Goal: Information Seeking & Learning: Find specific fact

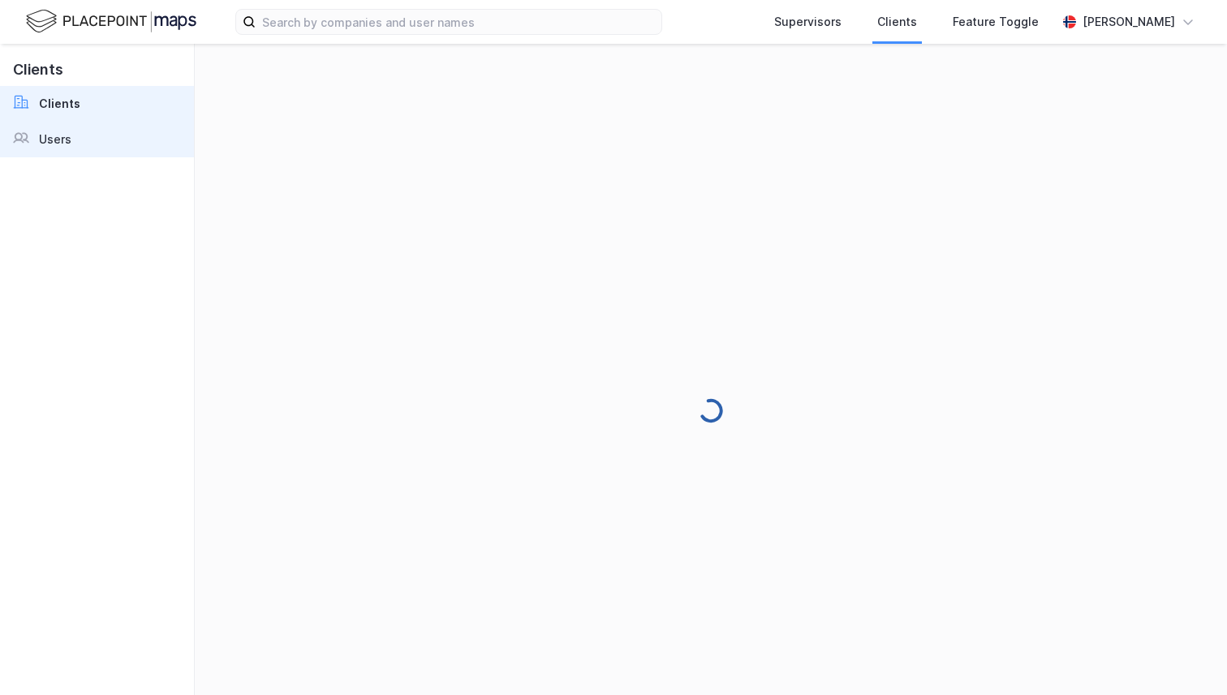
click at [128, 127] on link "Users" at bounding box center [97, 140] width 194 height 36
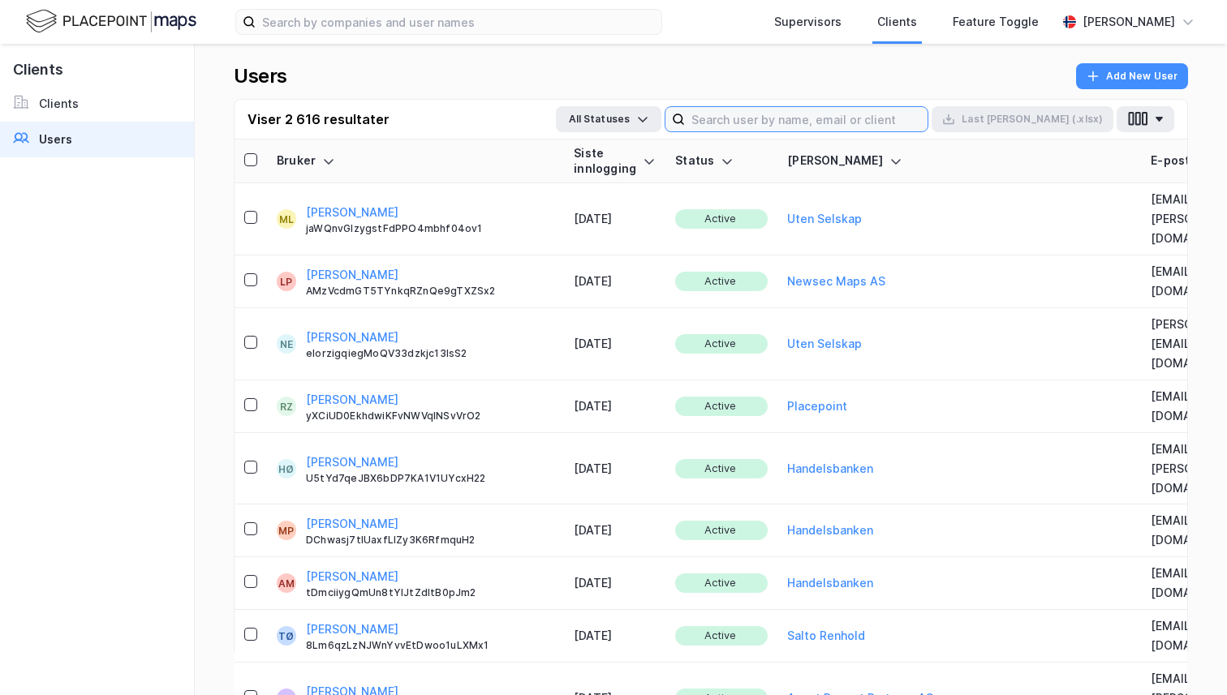
click at [840, 122] on input at bounding box center [806, 119] width 243 height 24
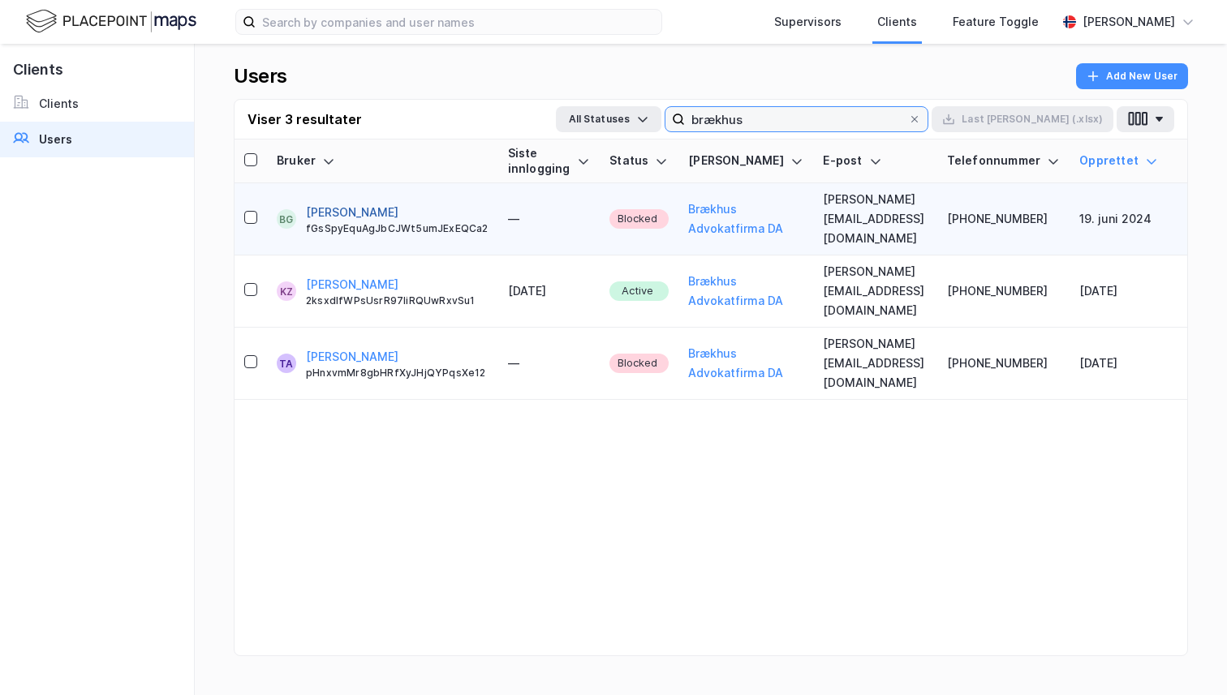
type input "brækhus"
click at [398, 203] on button "[PERSON_NAME]" at bounding box center [352, 212] width 92 height 19
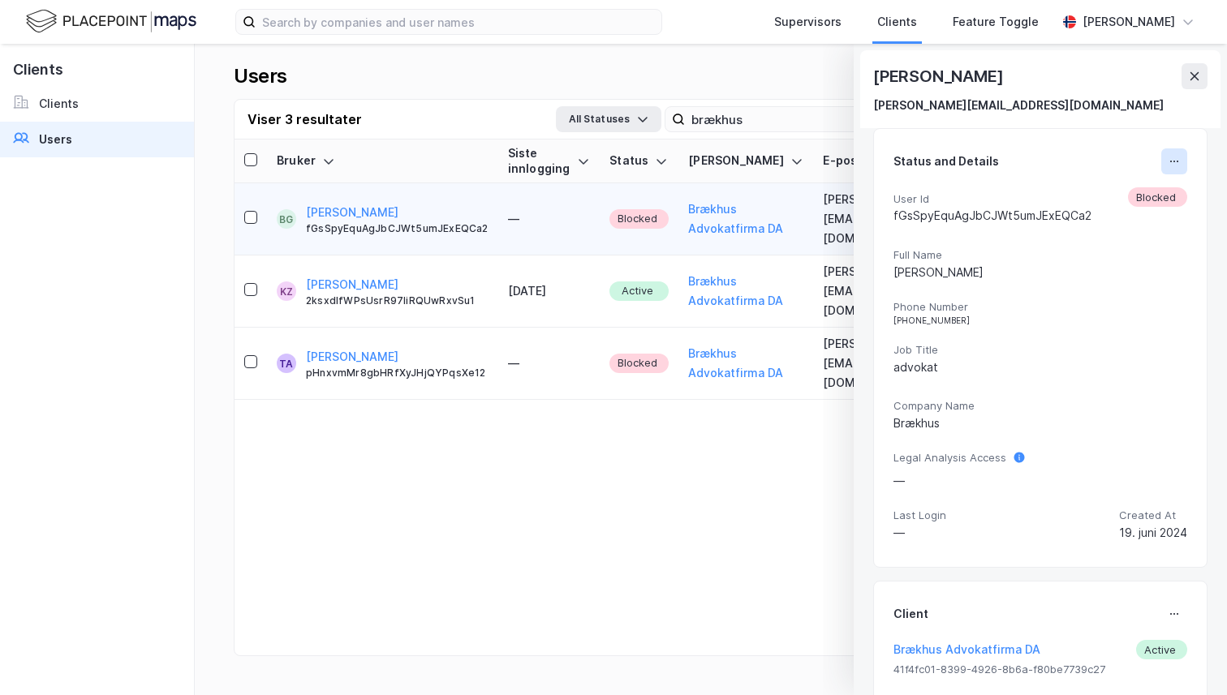
click at [1177, 155] on icon at bounding box center [1174, 161] width 13 height 13
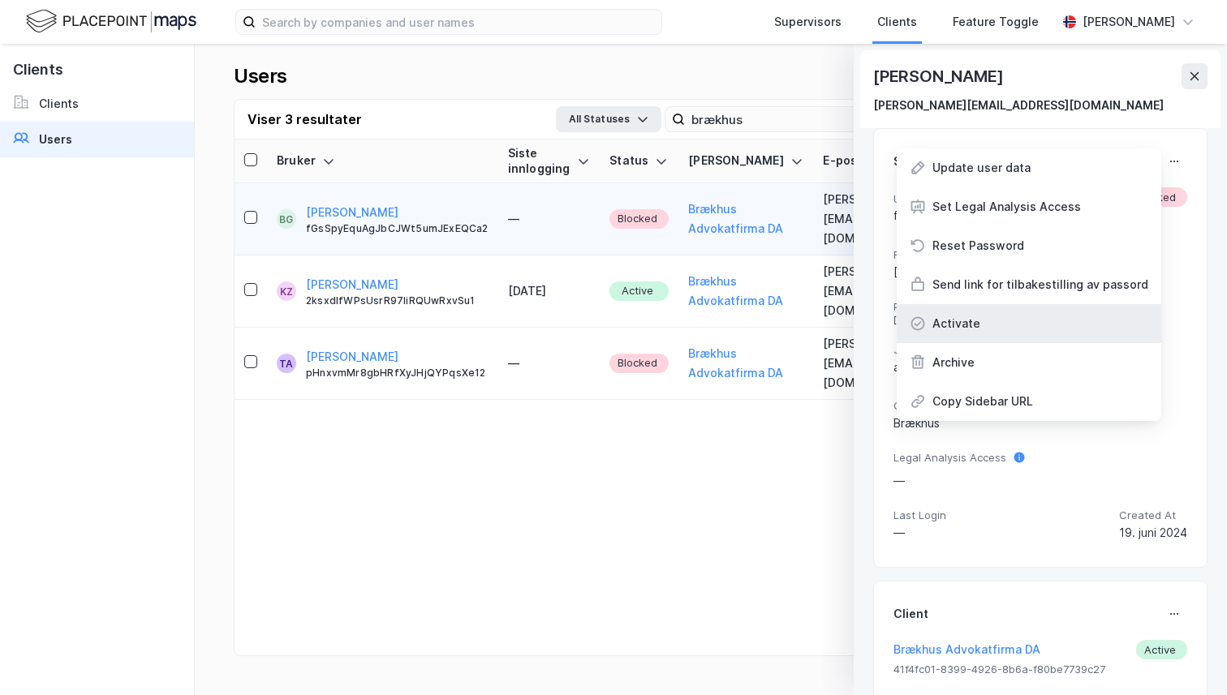
click at [1058, 326] on div "Activate" at bounding box center [1029, 323] width 265 height 39
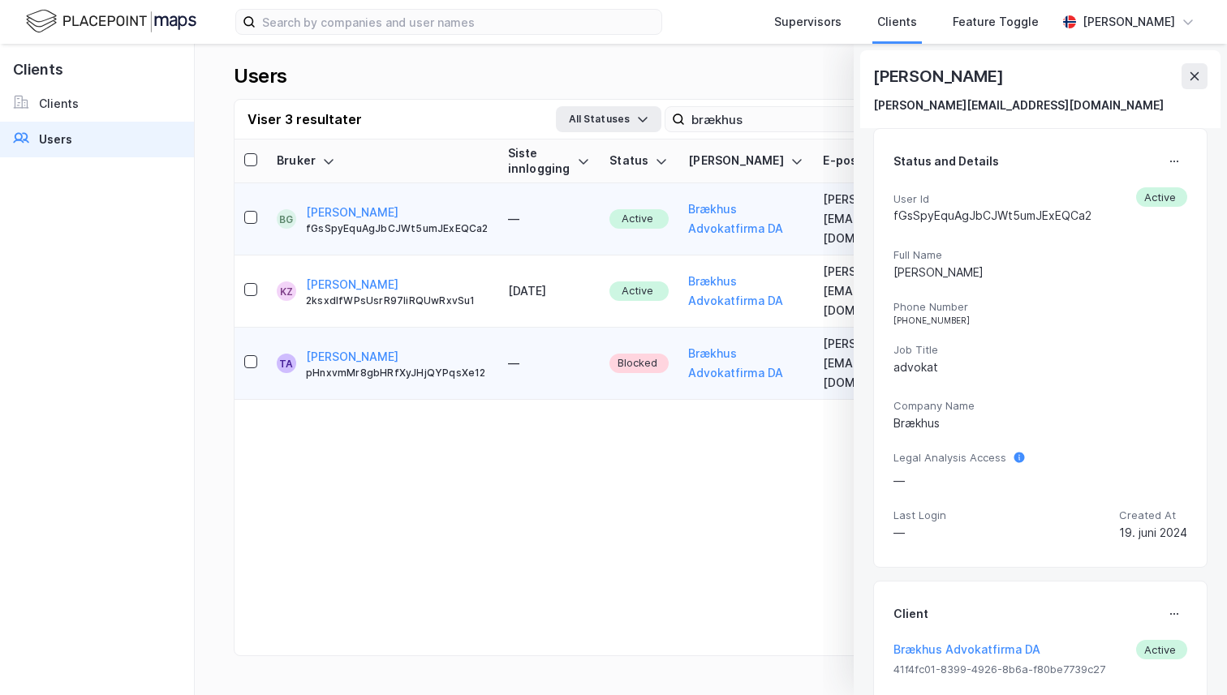
click at [416, 347] on div "[PERSON_NAME] pHnxvmMr8gbHRfXyJHjQYPqsXe12" at bounding box center [397, 363] width 183 height 32
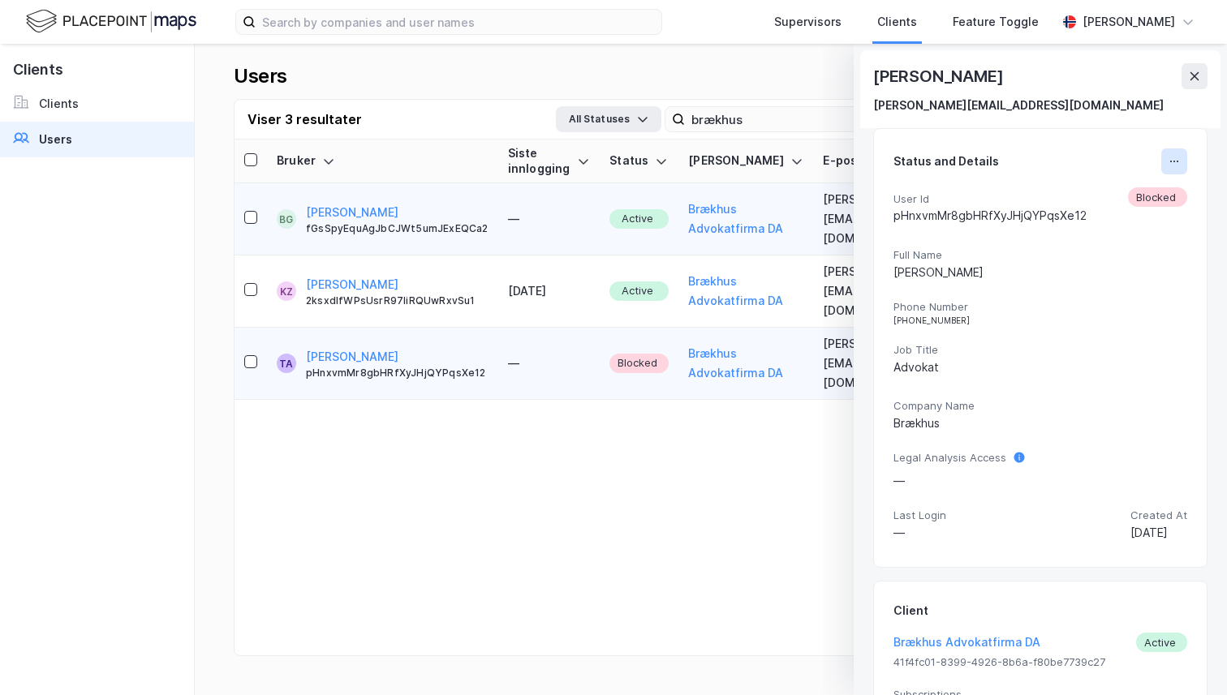
click at [1166, 160] on button at bounding box center [1174, 161] width 26 height 26
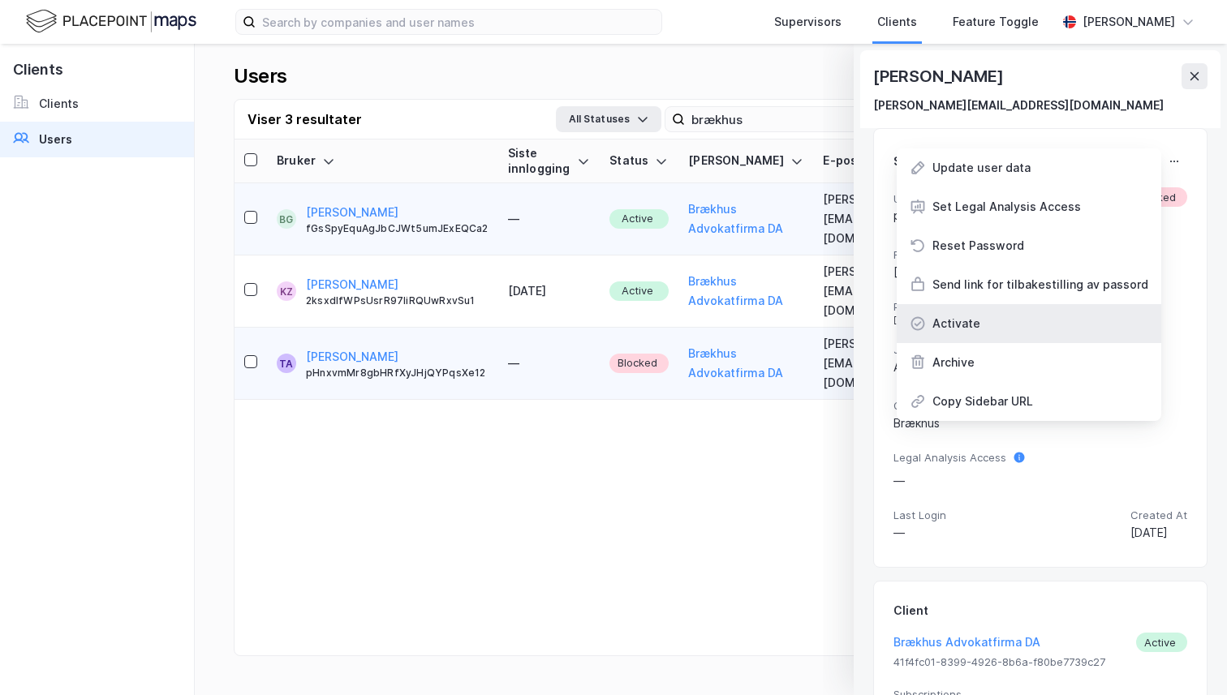
click at [1053, 330] on div "Activate" at bounding box center [1029, 323] width 265 height 39
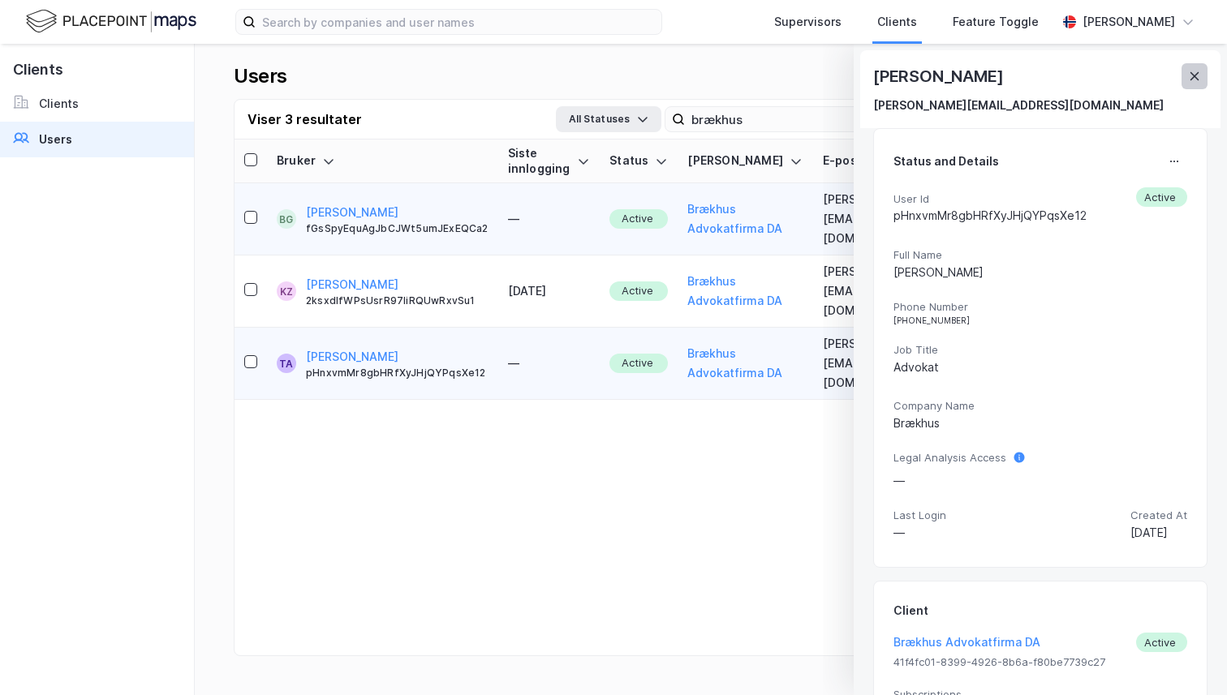
click at [1191, 73] on icon at bounding box center [1194, 76] width 9 height 8
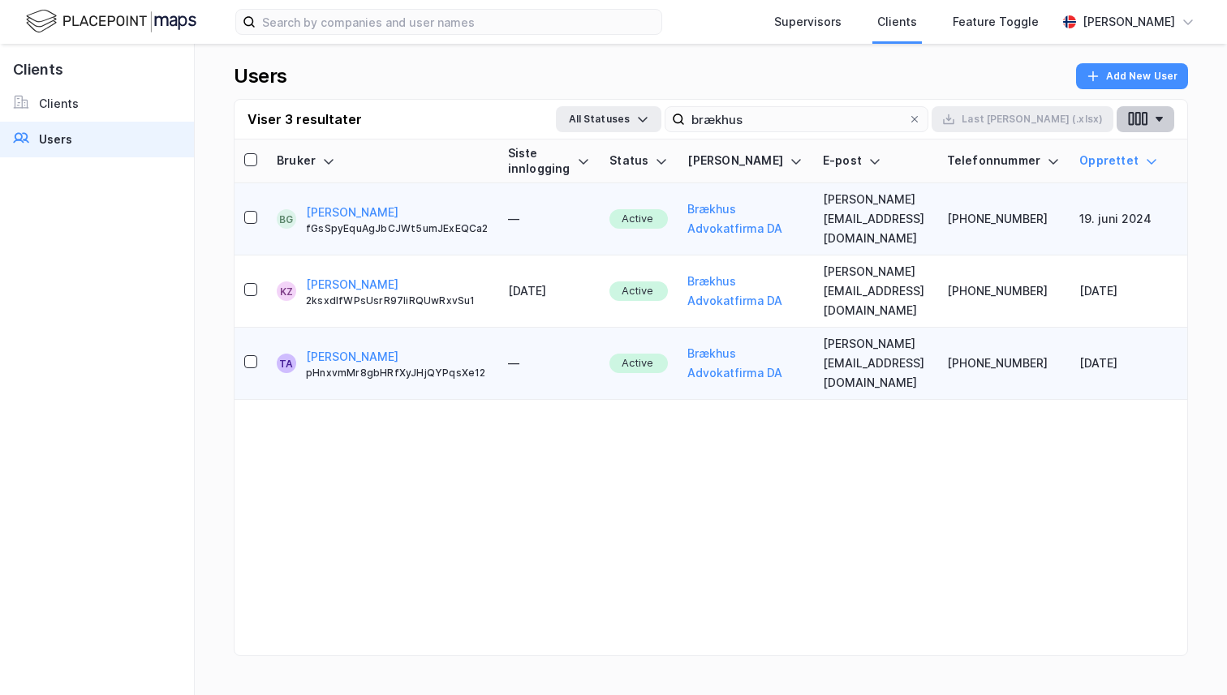
click at [1145, 122] on icon "button" at bounding box center [1137, 118] width 21 height 17
click at [869, 411] on div "Bruker Siste innlogging Status [PERSON_NAME] E-post Telefonnummer Opprettet BG …" at bounding box center [710, 418] width 953 height 556
click at [1155, 117] on icon "button" at bounding box center [1158, 119] width 7 height 5
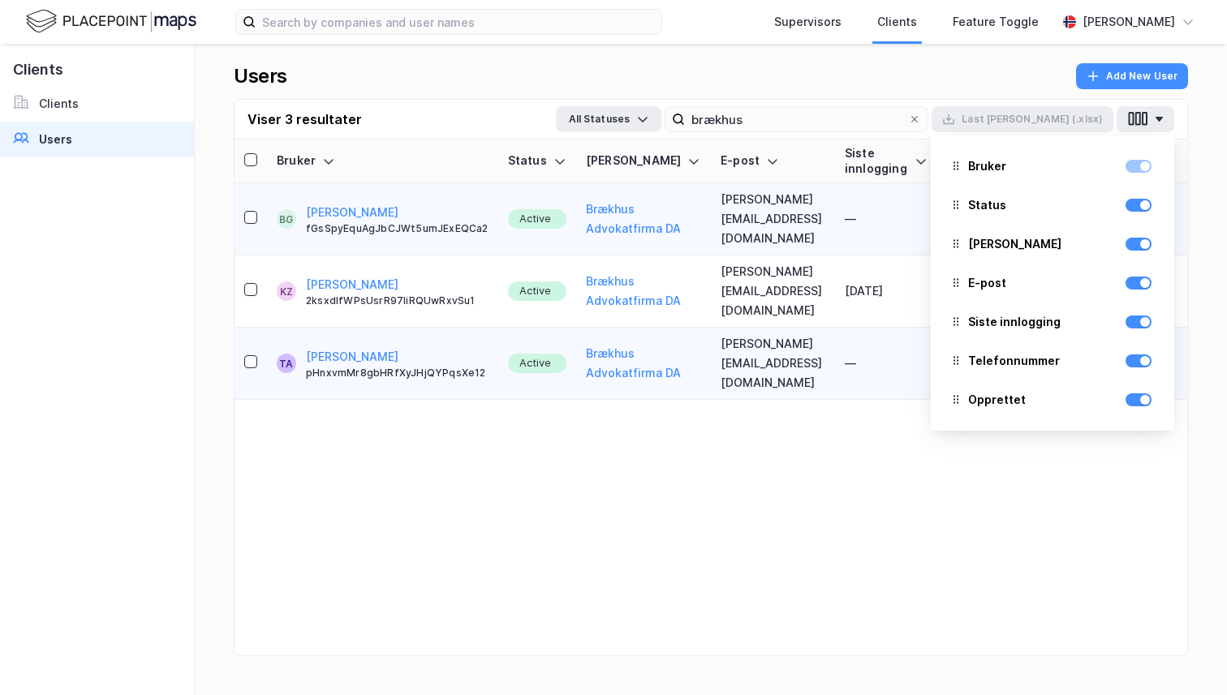
click at [1198, 140] on div "Users Add New User Viser 3 resultater All Statuses brækhus Last [PERSON_NAME] (…" at bounding box center [711, 370] width 1032 height 652
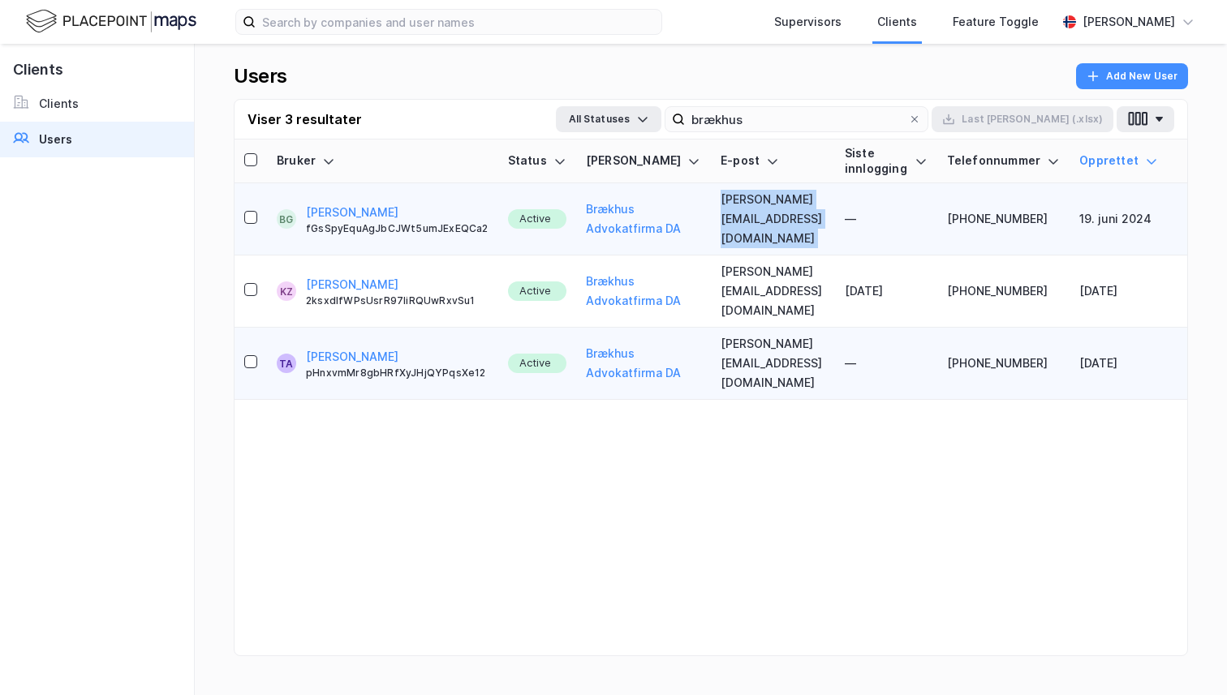
copy td "[PERSON_NAME][EMAIL_ADDRESS][DOMAIN_NAME]"
drag, startPoint x: 690, startPoint y: 200, endPoint x: 849, endPoint y: 207, distance: 159.2
click at [849, 207] on tr "BG [PERSON_NAME] fGsSpyEquAgJbCJWt5umJExEQCa2 Active Brækhus Advokatfirma DA [E…" at bounding box center [710, 219] width 953 height 72
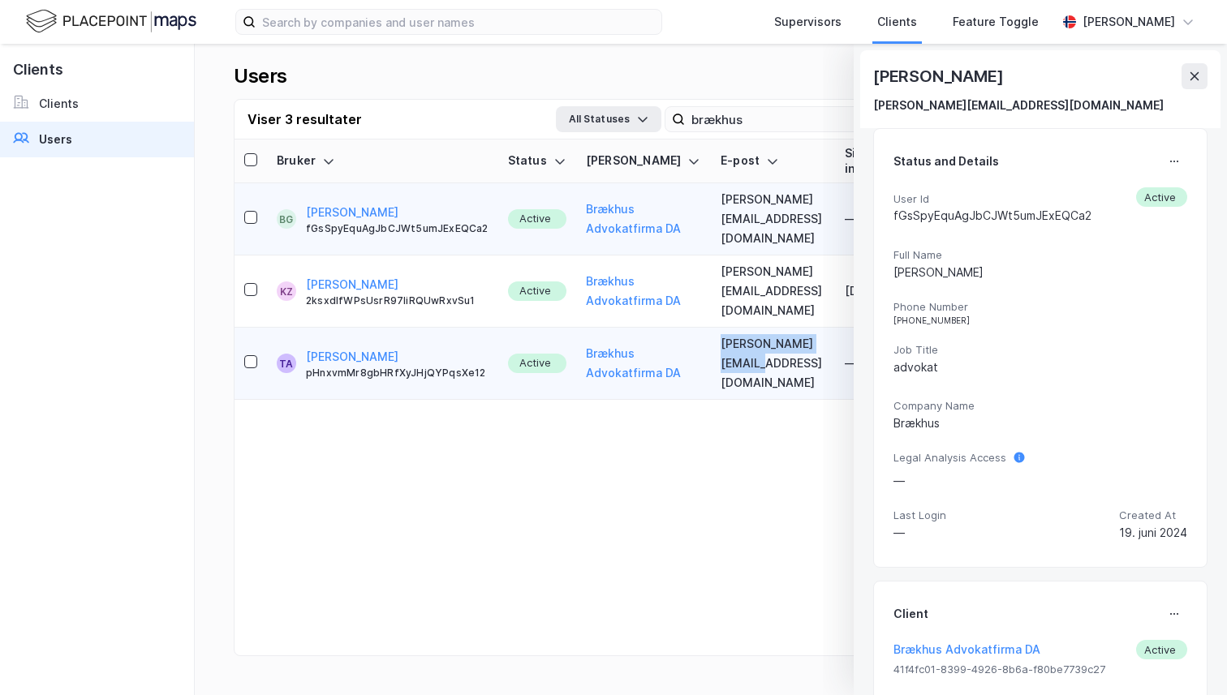
copy td "[PERSON_NAME][EMAIL_ADDRESS][DOMAIN_NAME]"
drag, startPoint x: 686, startPoint y: 303, endPoint x: 829, endPoint y: 316, distance: 143.3
click at [829, 328] on td "[PERSON_NAME][EMAIL_ADDRESS][DOMAIN_NAME]" at bounding box center [773, 364] width 124 height 72
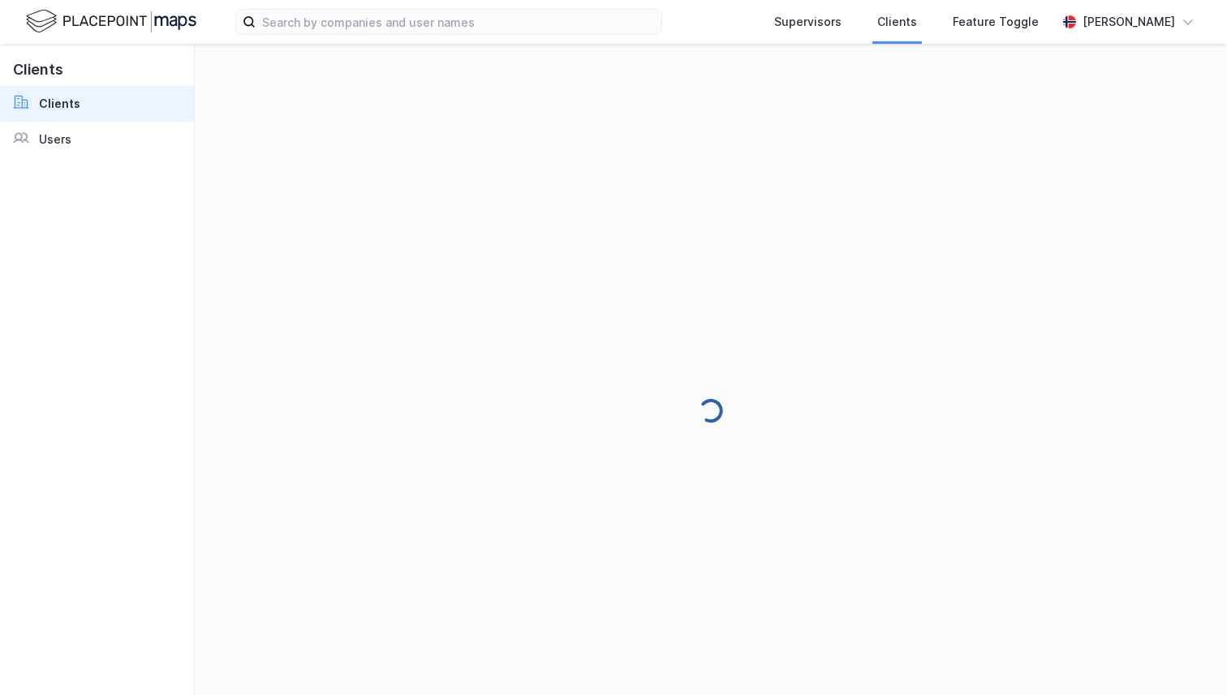
click at [1138, 2] on div "Supervisors Clients Feature Toggle Andreas Vestadmin" at bounding box center [613, 22] width 1227 height 44
click at [1136, 26] on div "[PERSON_NAME]" at bounding box center [1128, 21] width 92 height 19
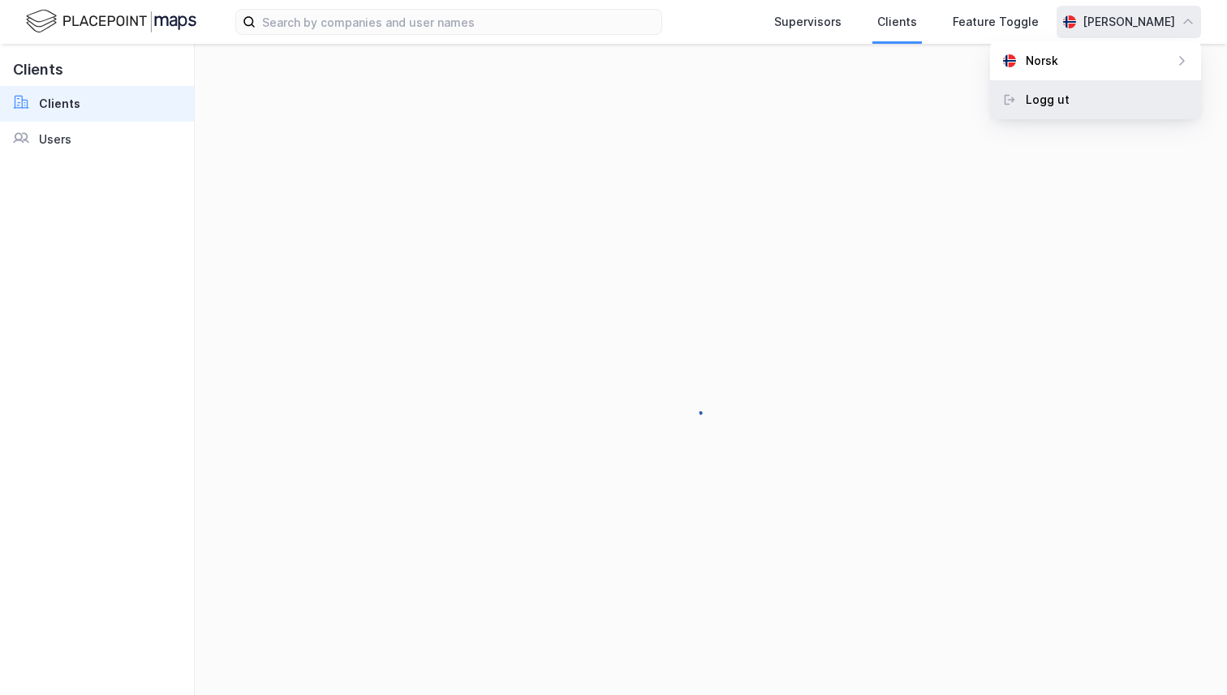
click at [1108, 112] on div "Logg ut" at bounding box center [1095, 99] width 211 height 39
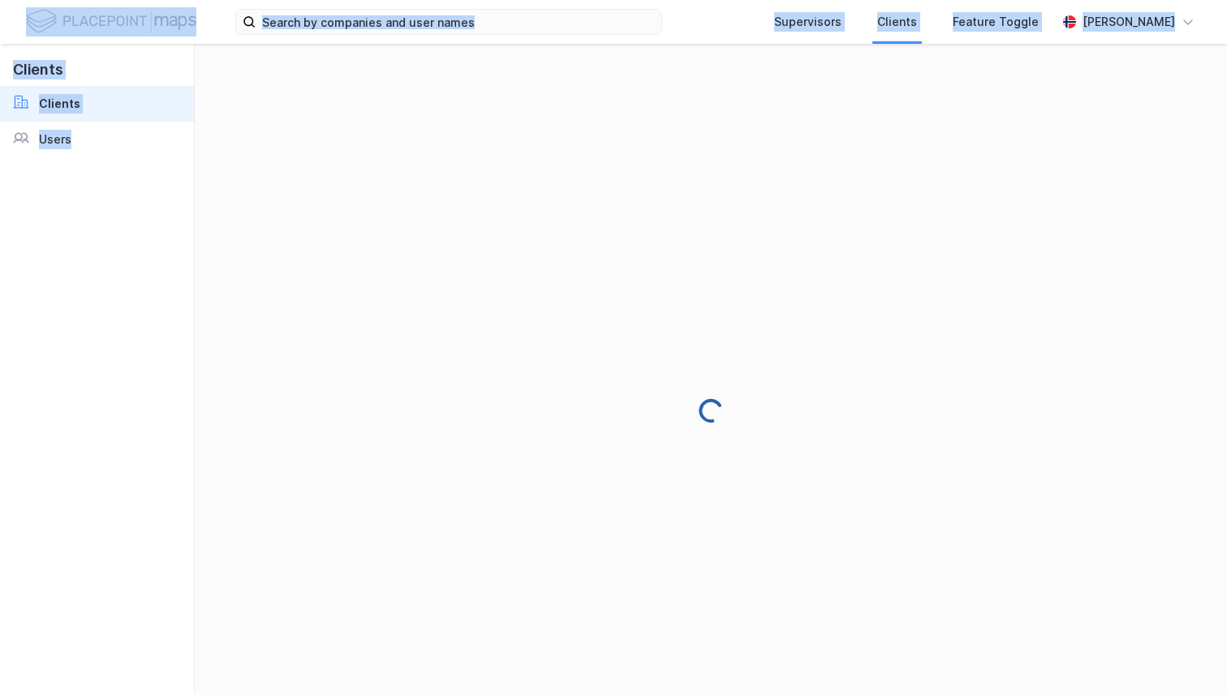
click at [1108, 110] on div at bounding box center [711, 410] width 954 height 695
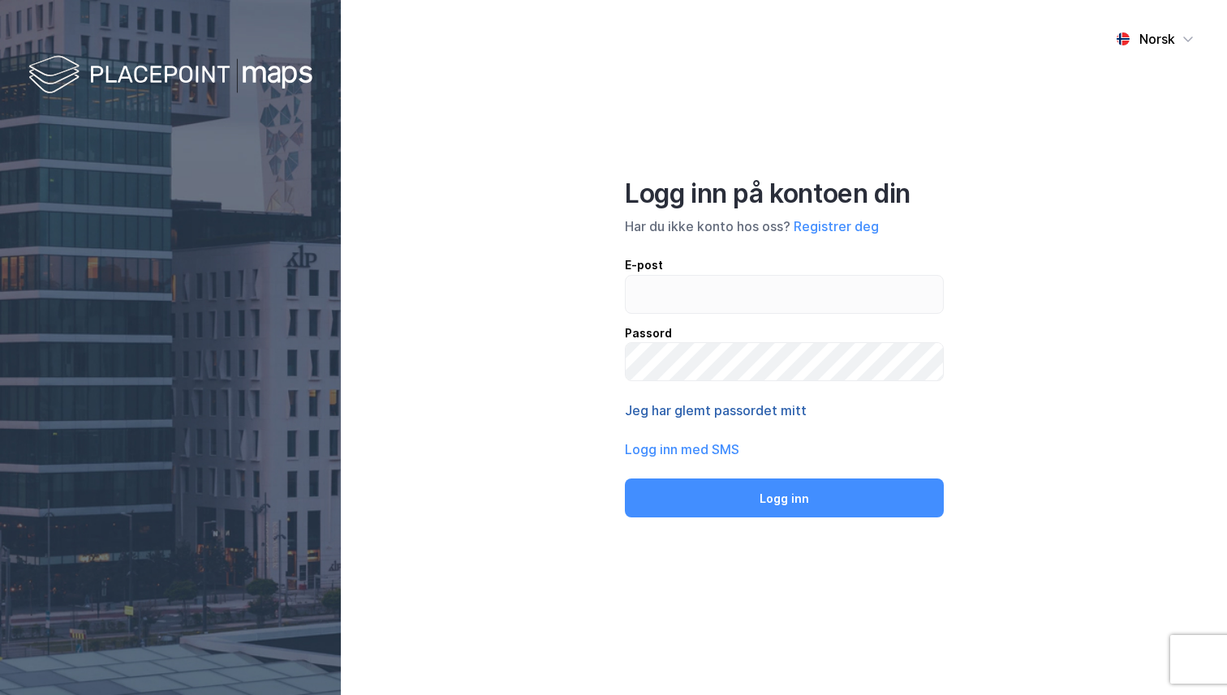
click at [709, 408] on button "Jeg har glemt passordet mitt" at bounding box center [716, 410] width 182 height 19
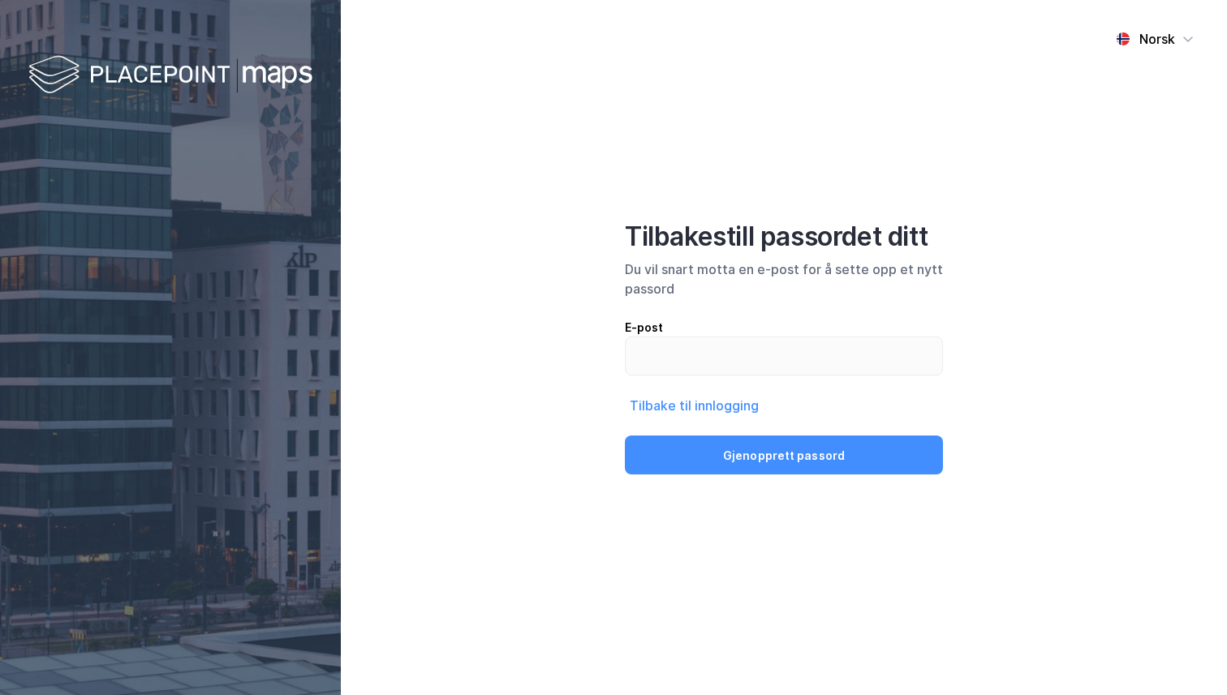
click at [230, 66] on img at bounding box center [170, 76] width 284 height 48
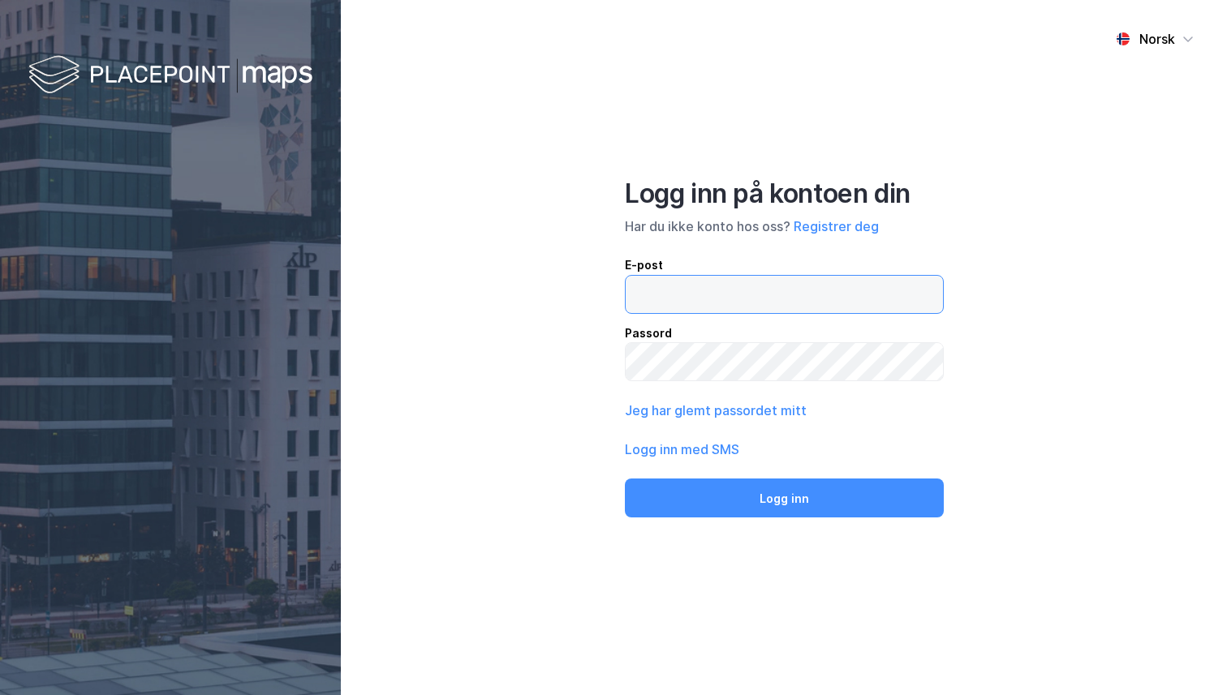
click at [715, 303] on input "email" at bounding box center [784, 294] width 317 height 37
type input "[PERSON_NAME][EMAIL_ADDRESS][DOMAIN_NAME]"
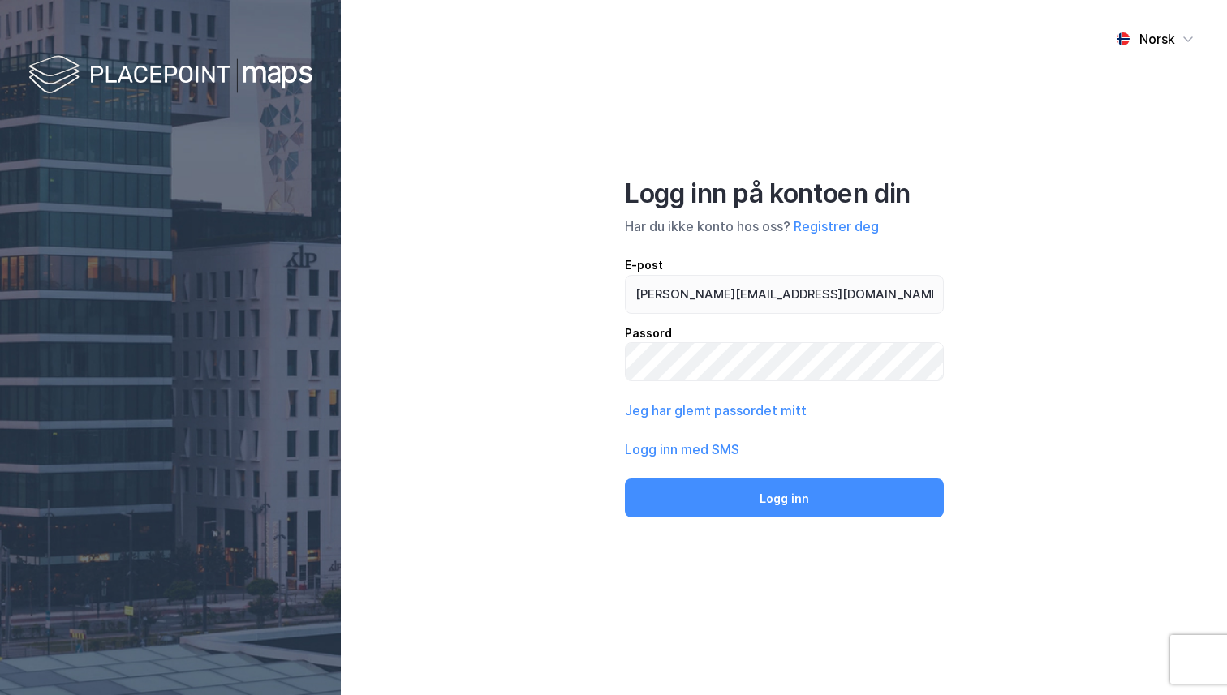
click at [751, 525] on div "Norsk Logg inn på kontoen din Har du ikke konto hos oss? Registrer deg E-post […" at bounding box center [784, 347] width 886 height 695
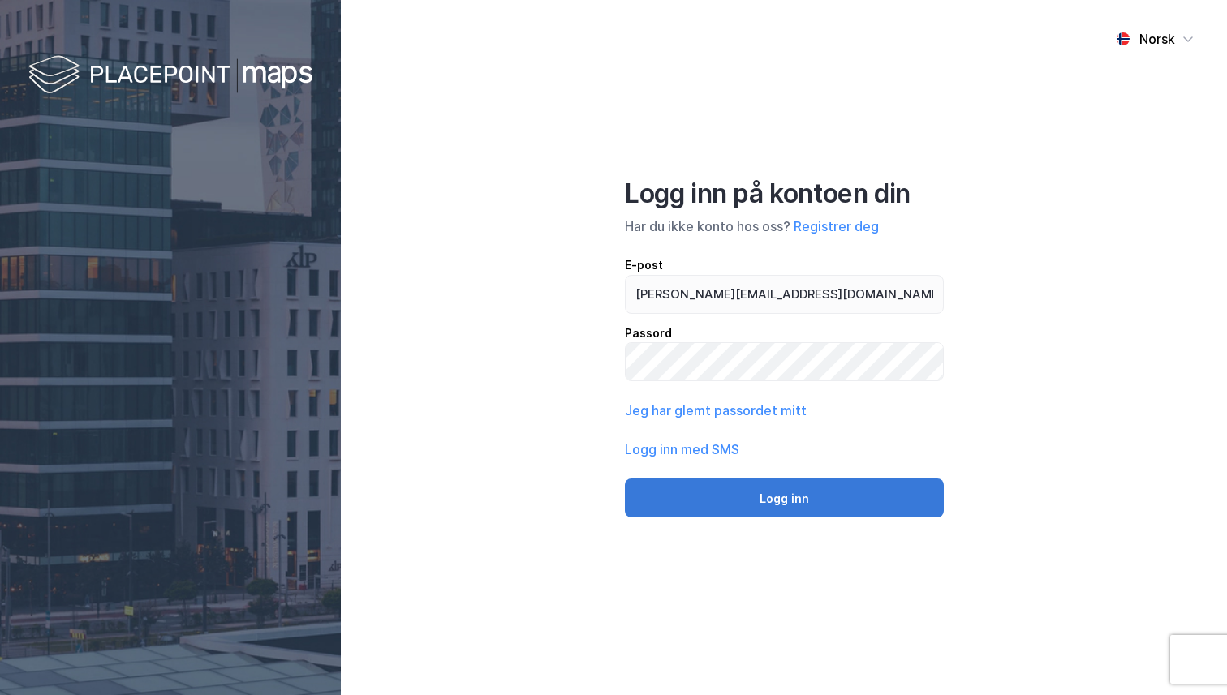
click at [748, 501] on button "Logg inn" at bounding box center [784, 498] width 319 height 39
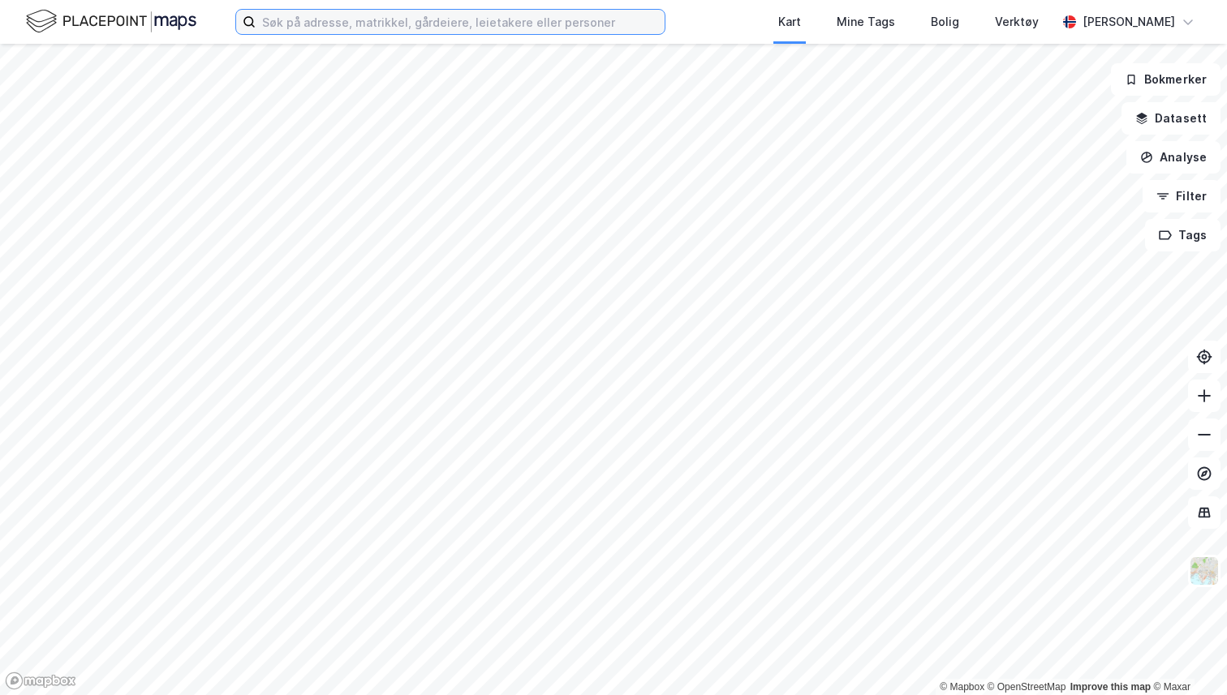
click at [572, 34] on label at bounding box center [450, 22] width 430 height 26
click at [572, 34] on input at bounding box center [460, 22] width 409 height 24
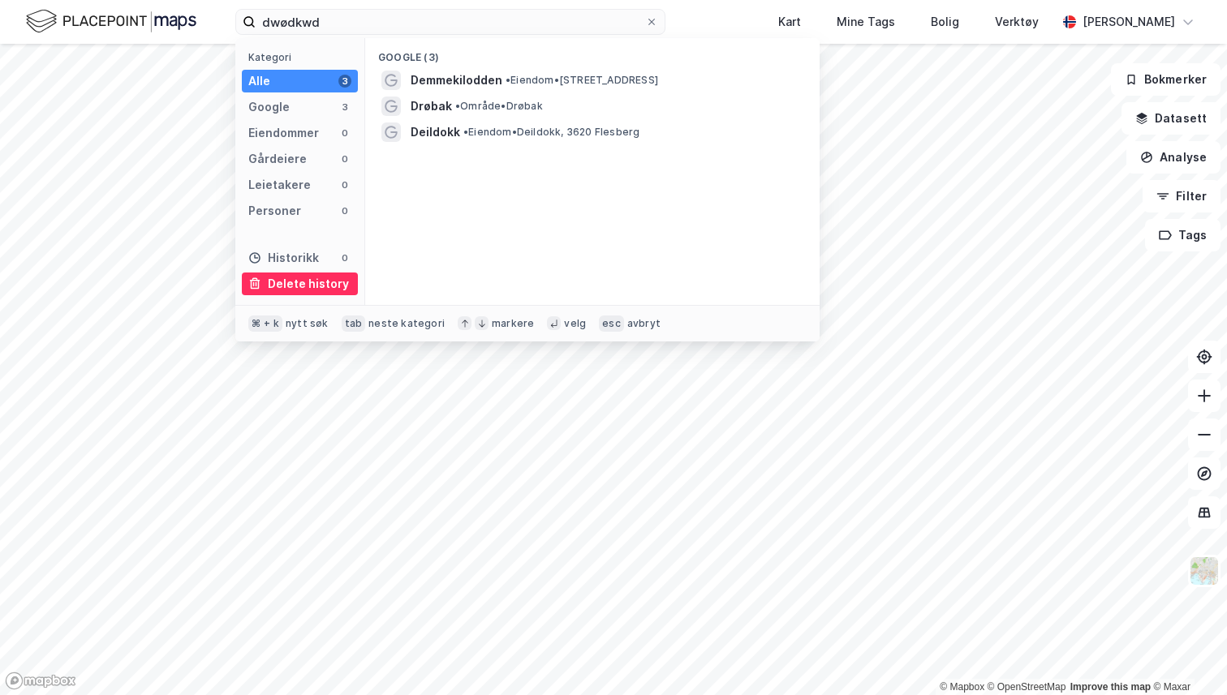
click at [303, 285] on div "Delete history" at bounding box center [308, 283] width 81 height 19
click at [296, 277] on div "Delete history" at bounding box center [308, 283] width 81 height 19
click at [725, 16] on div "dwødkwd Kategori Alle 3 Google 3 Eiendommer 0 Gårdeiere 0 Leietakere 0 Personer…" at bounding box center [613, 22] width 1227 height 44
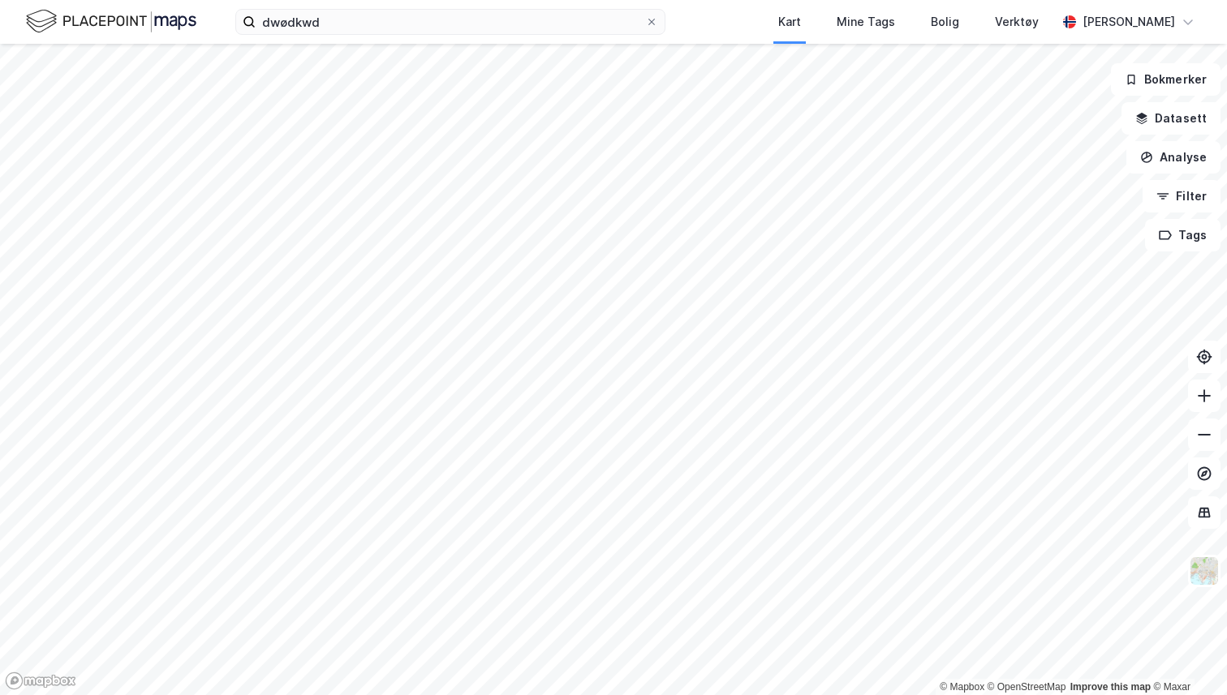
click at [481, 36] on div "dwødkwd Kart Mine Tags Bolig Verktøy [PERSON_NAME]" at bounding box center [613, 22] width 1227 height 44
click at [480, 21] on input "dwødkwd" at bounding box center [450, 22] width 389 height 24
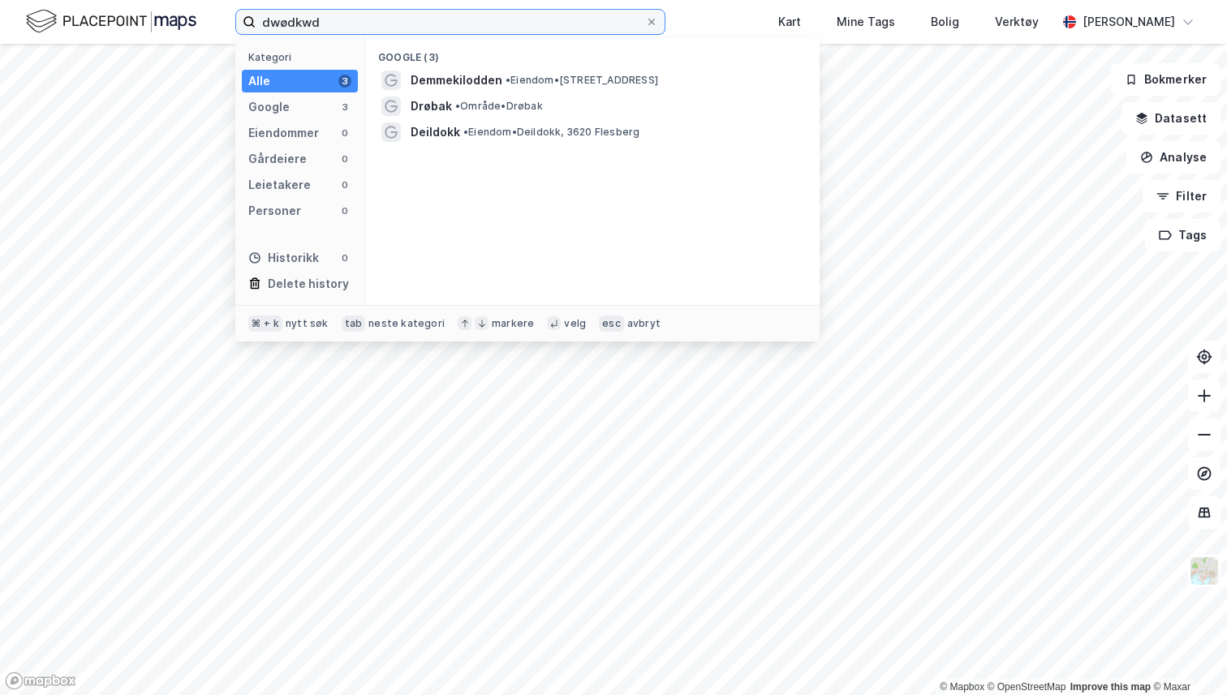
click at [480, 21] on input "dwødkwd" at bounding box center [450, 22] width 389 height 24
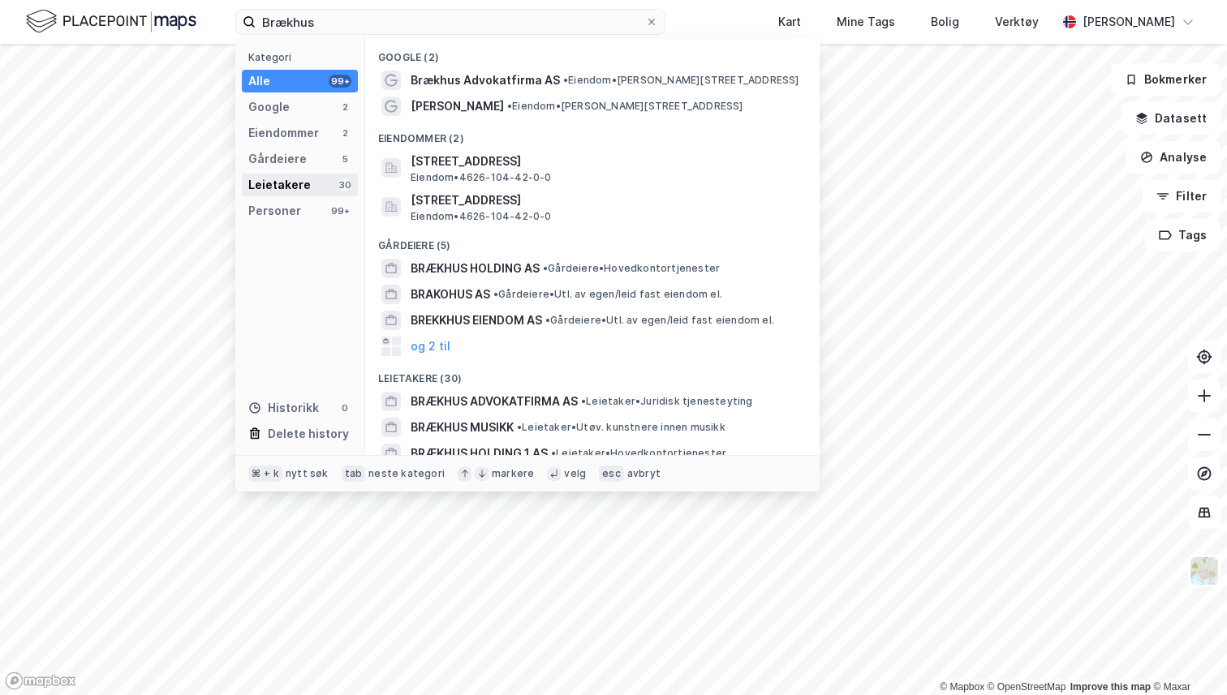
click at [307, 181] on div "Leietakere 30" at bounding box center [300, 185] width 116 height 23
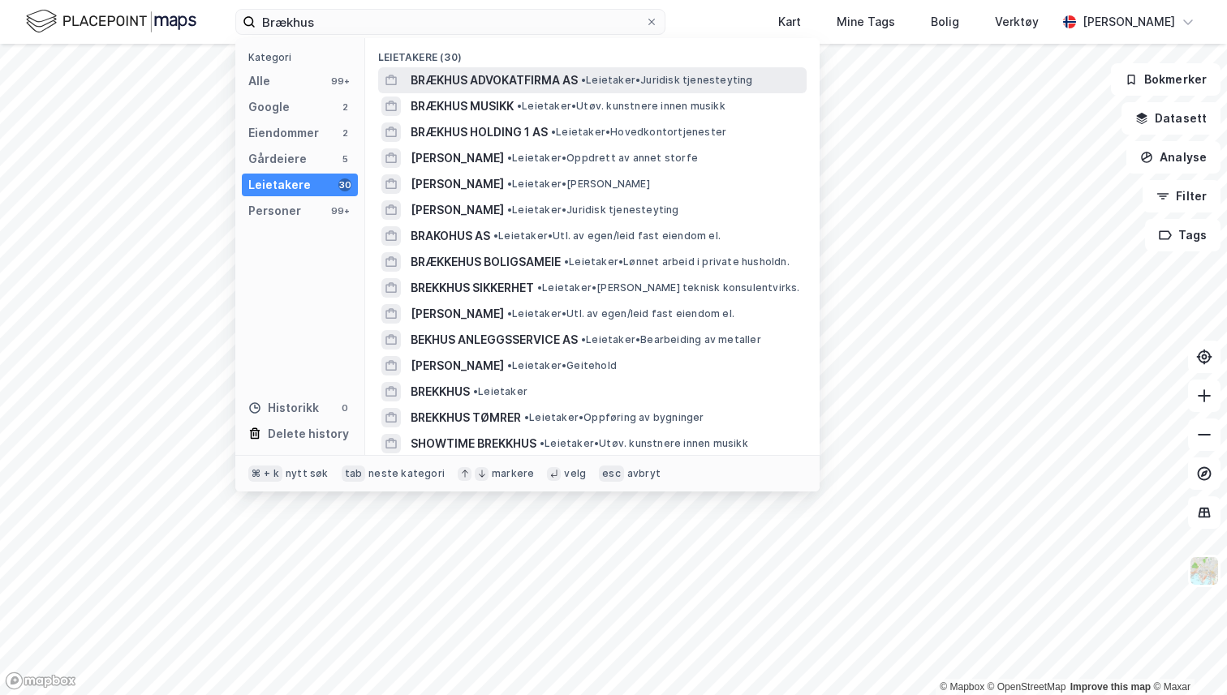
click at [516, 83] on span "BRÆKHUS ADVOKATFIRMA AS" at bounding box center [494, 80] width 167 height 19
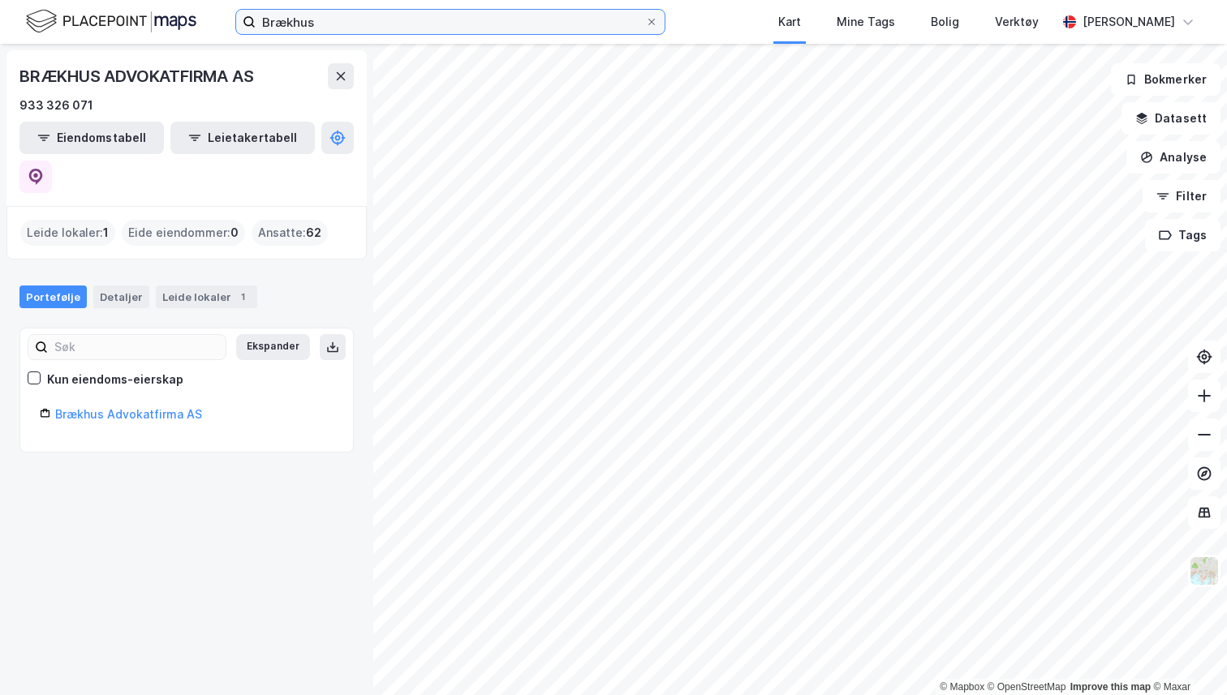
click at [322, 19] on input "Brækhus" at bounding box center [450, 22] width 389 height 24
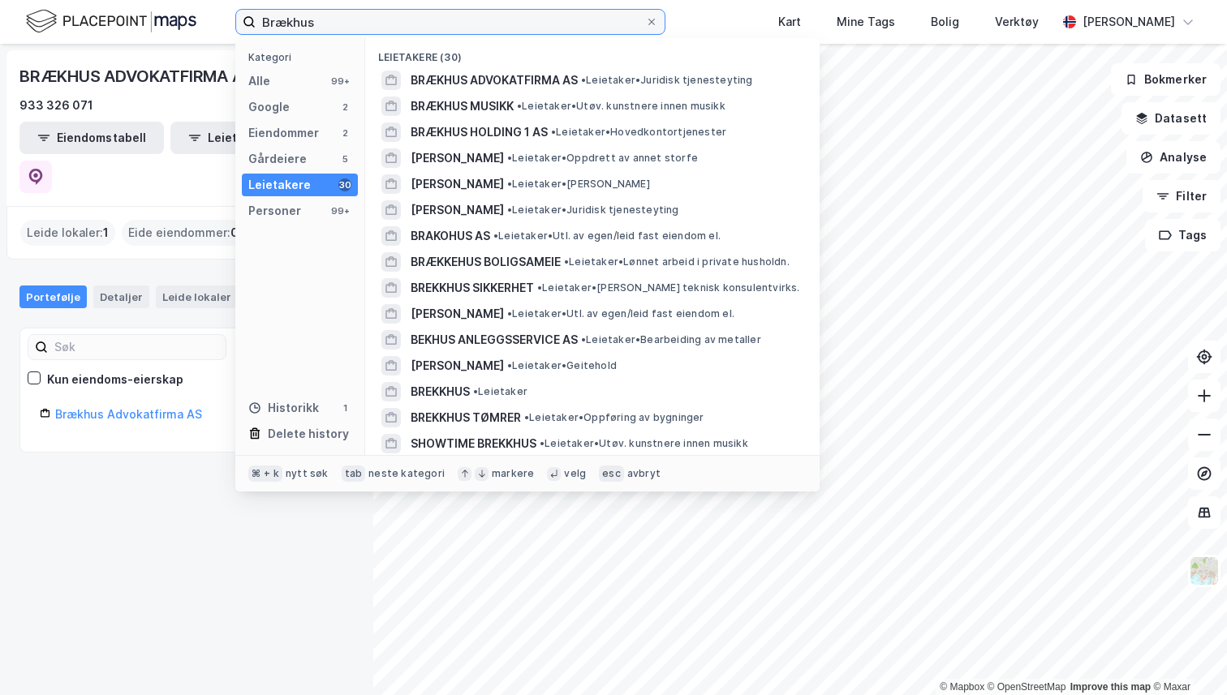
click at [322, 19] on input "Brækhus" at bounding box center [450, 22] width 389 height 24
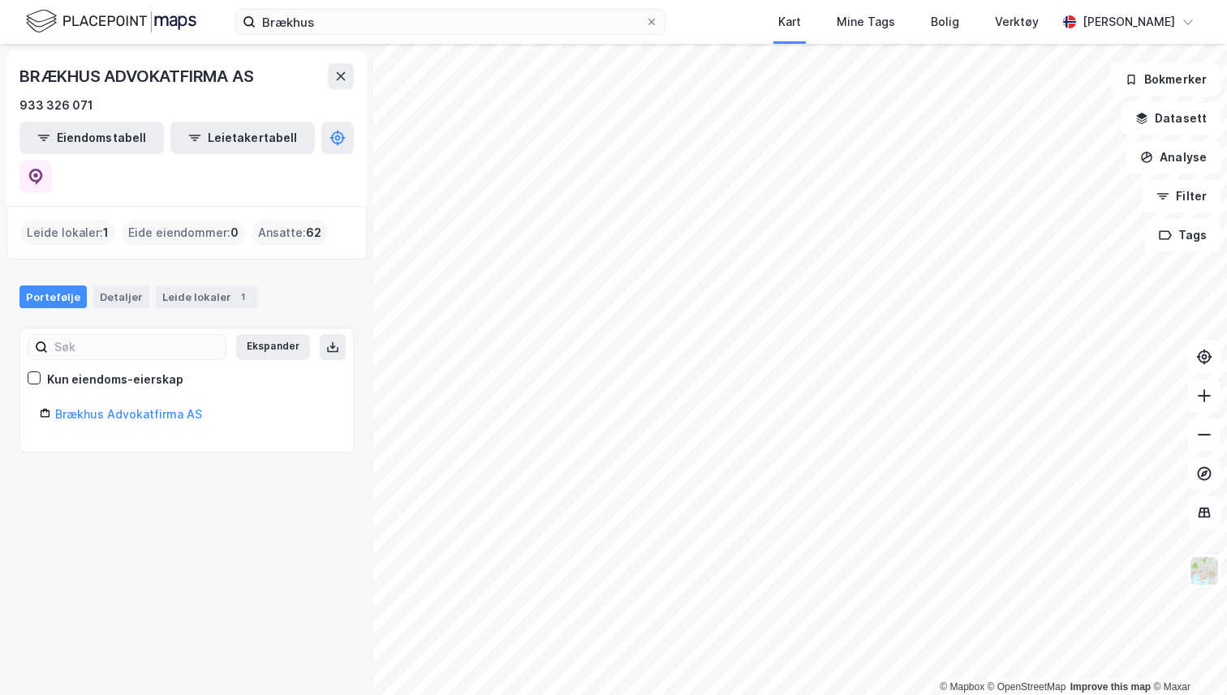
click at [723, 8] on div "Brækhus Kart Mine Tags Bolig Verktøy [PERSON_NAME]" at bounding box center [613, 22] width 1227 height 44
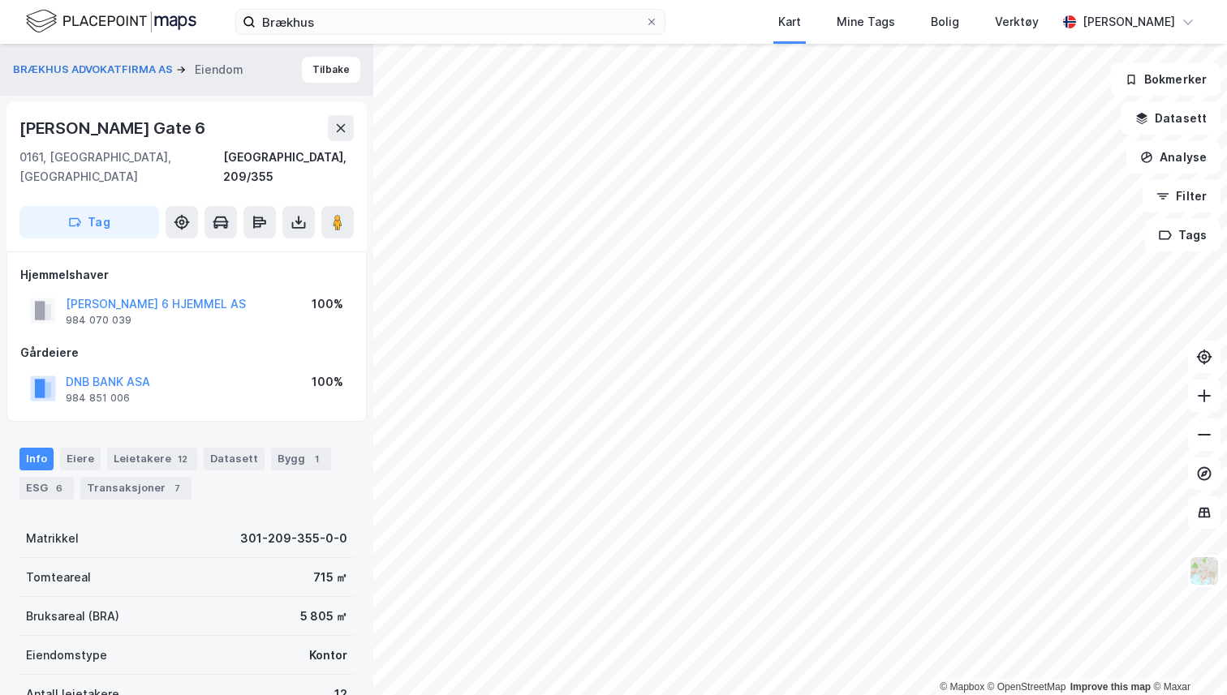
click at [137, 131] on div "[PERSON_NAME] Gate 6" at bounding box center [113, 128] width 189 height 26
copy div "[PERSON_NAME] Gate 6"
click at [61, 19] on img at bounding box center [111, 21] width 170 height 28
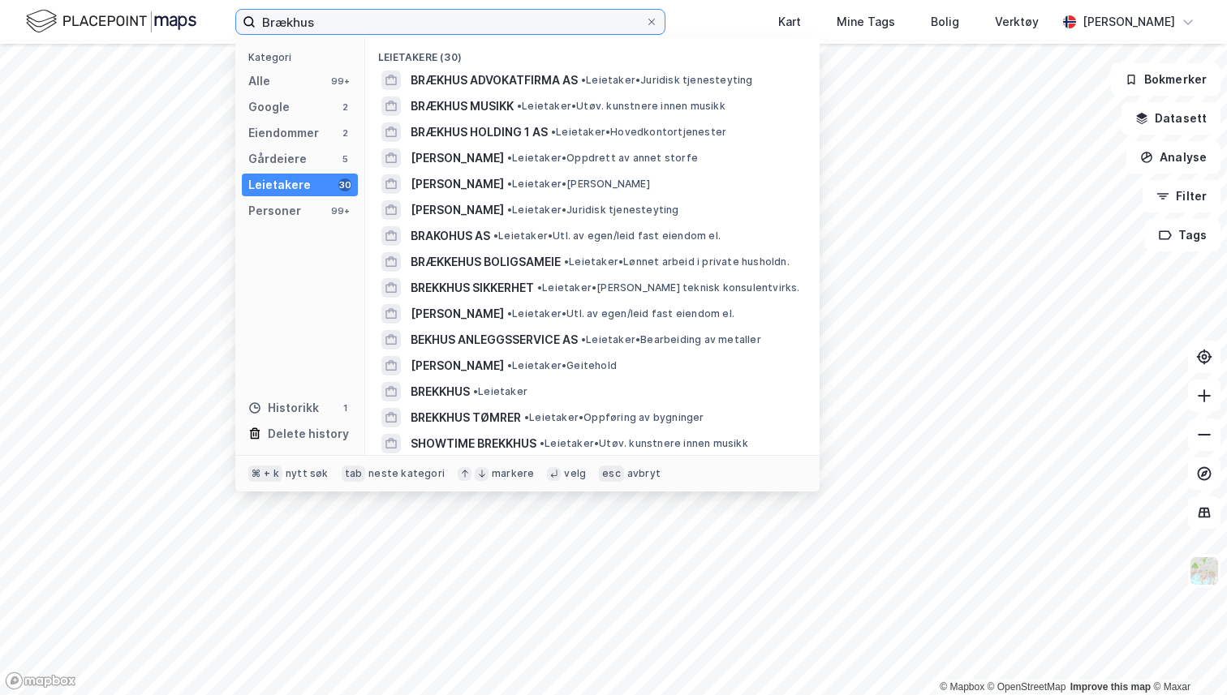
click at [286, 20] on input "Brækhus" at bounding box center [450, 22] width 389 height 24
paste input "[PERSON_NAME] Gate 6"
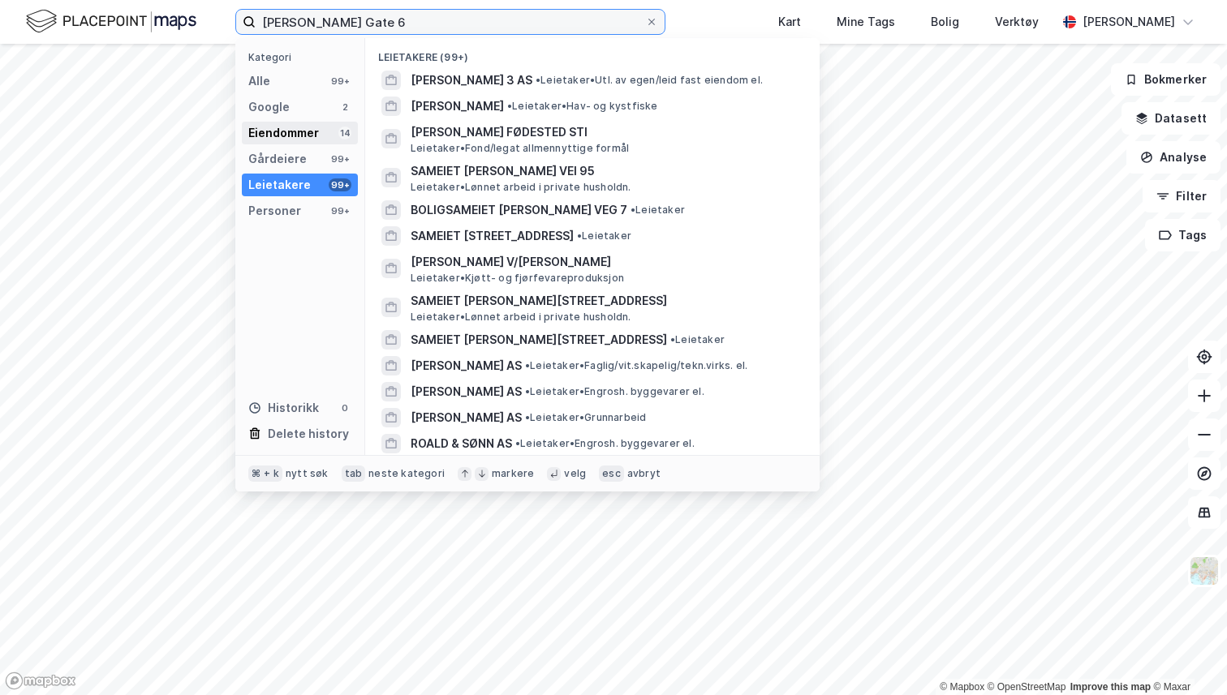
type input "[PERSON_NAME] Gate 6"
click at [282, 132] on div "Eiendommer" at bounding box center [283, 132] width 71 height 19
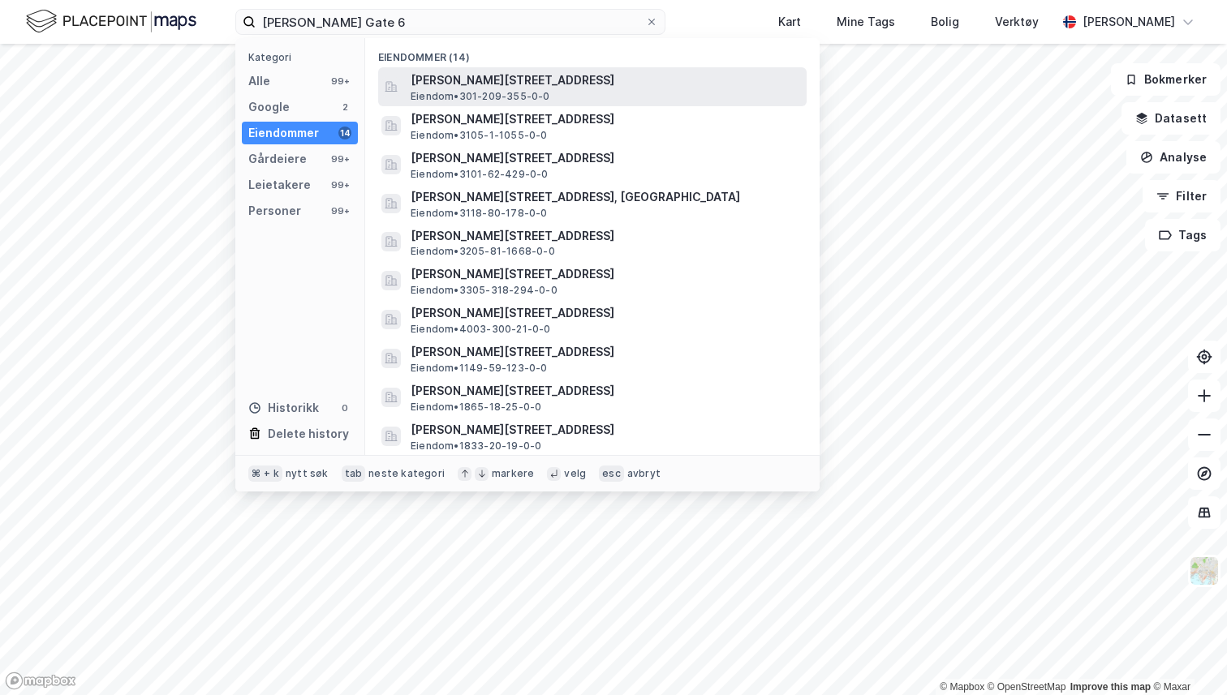
click at [501, 82] on span "[PERSON_NAME][STREET_ADDRESS]" at bounding box center [605, 80] width 389 height 19
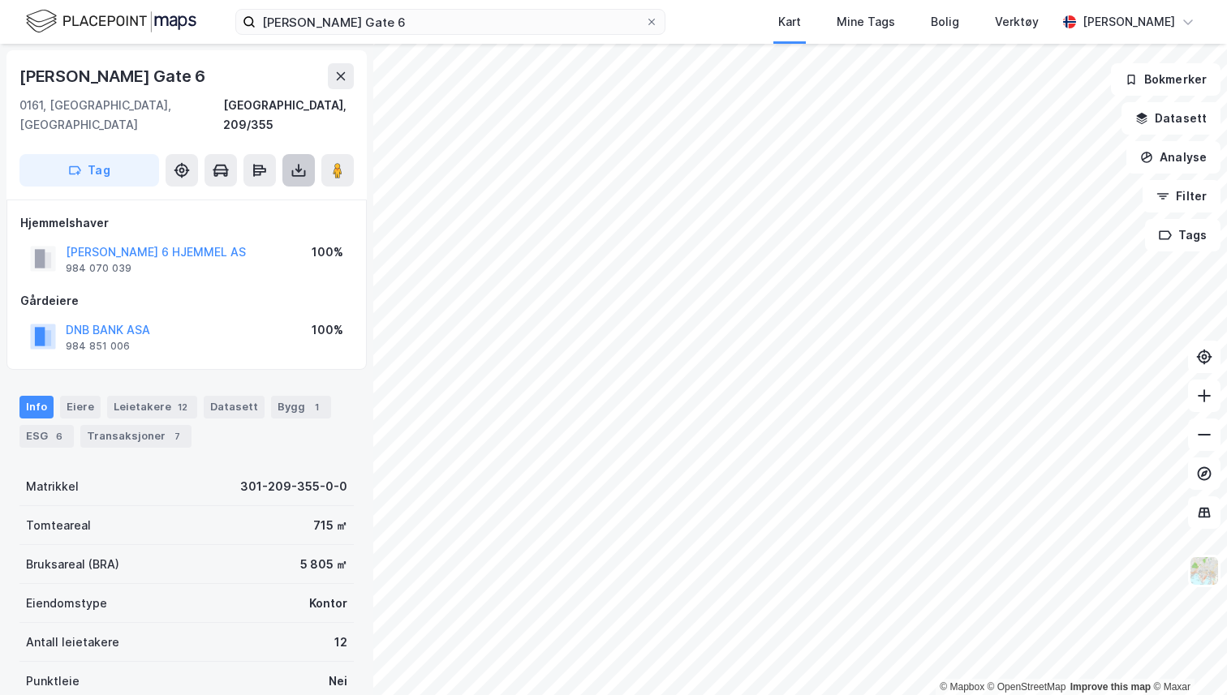
click at [299, 162] on icon at bounding box center [298, 170] width 16 height 16
